Goal: Task Accomplishment & Management: Complete application form

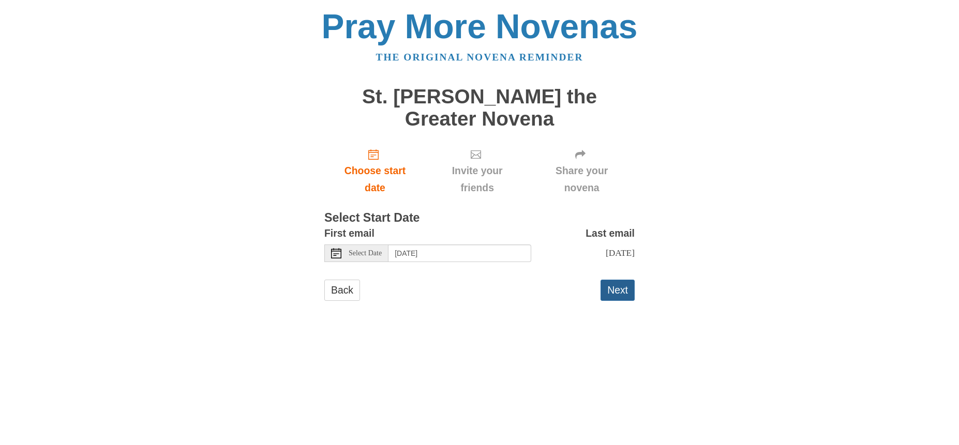
click at [626, 280] on button "Next" at bounding box center [617, 290] width 34 height 21
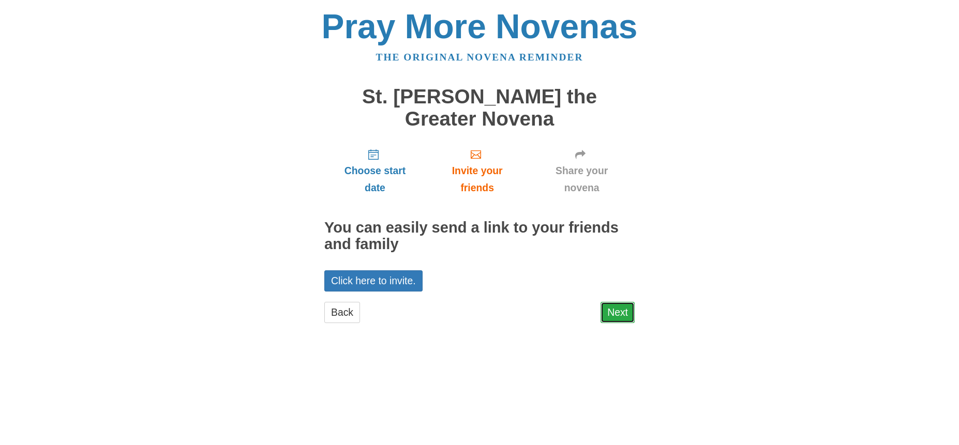
click at [623, 302] on link "Next" at bounding box center [617, 312] width 34 height 21
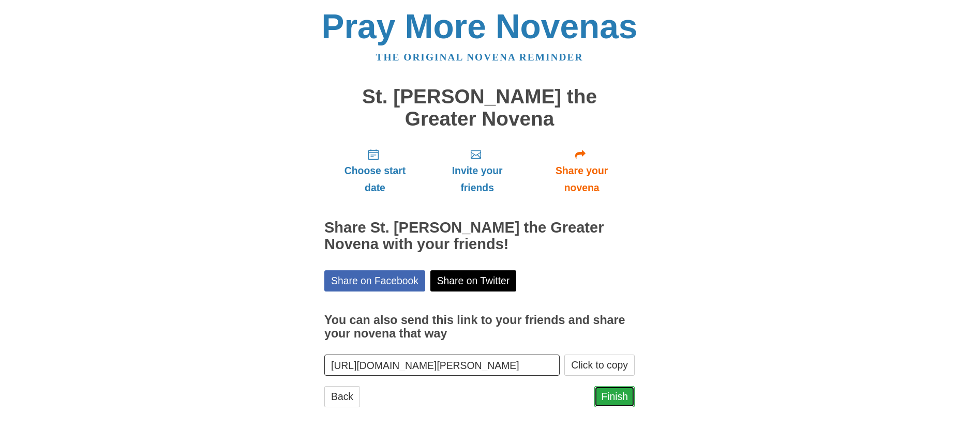
click at [621, 386] on link "Finish" at bounding box center [614, 396] width 40 height 21
